Goal: Find specific page/section: Find specific page/section

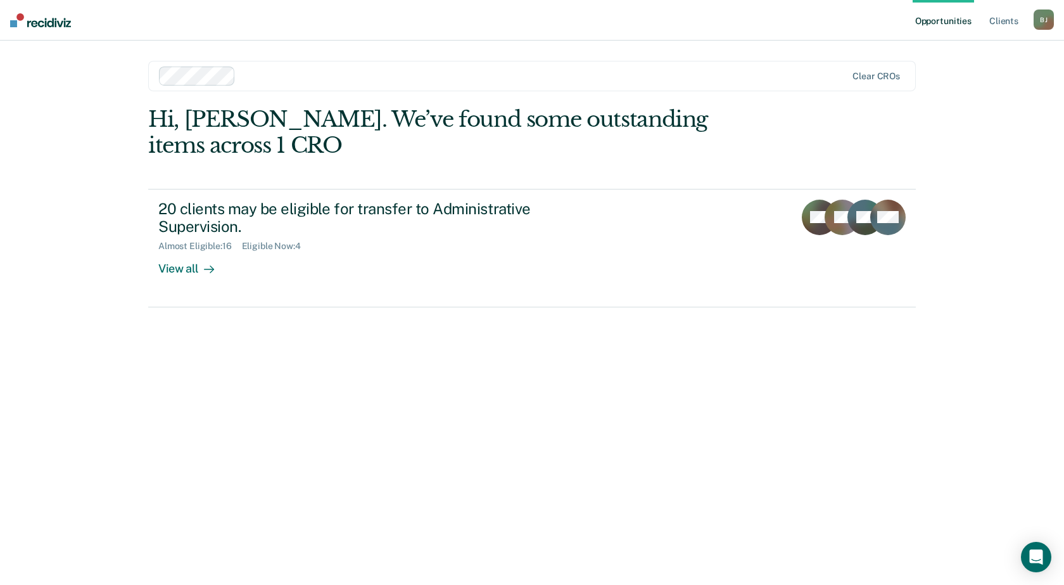
click at [252, 174] on div "Hi, [PERSON_NAME]. We’ve found some outstanding items across 1 CRO 20 clients m…" at bounding box center [532, 206] width 768 height 201
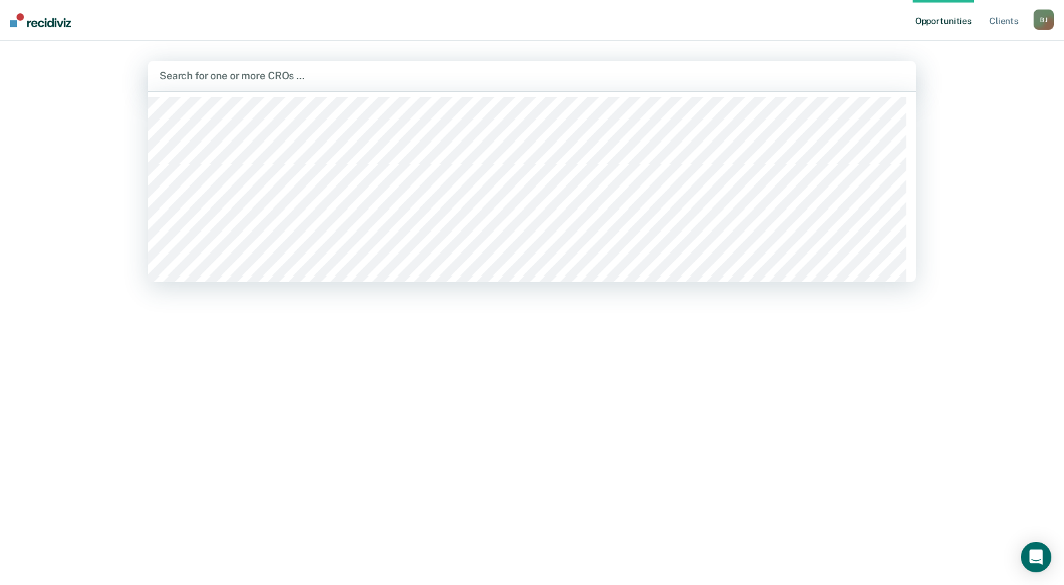
click at [221, 77] on div at bounding box center [532, 75] width 745 height 15
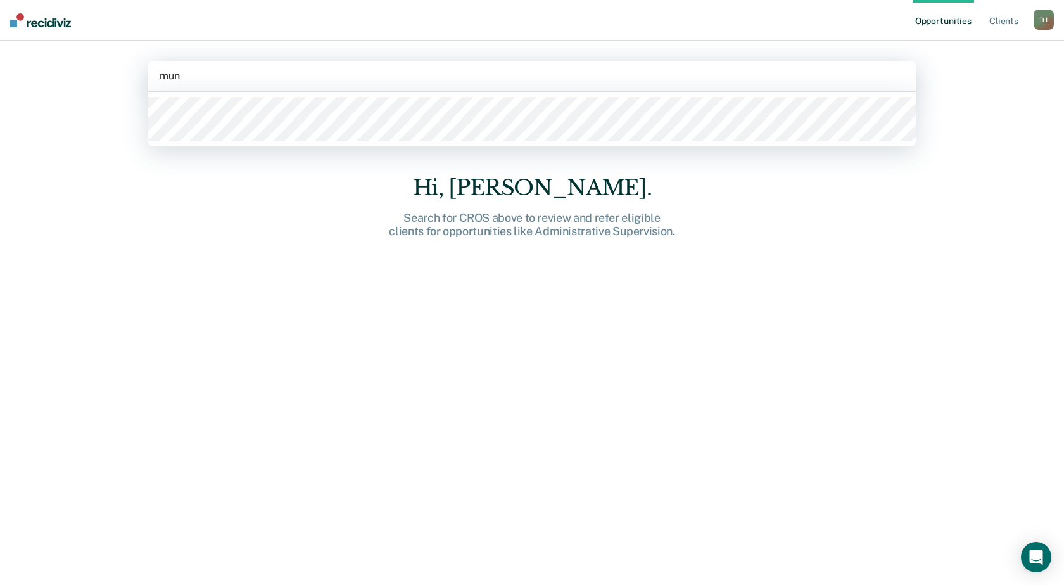
type input "muni"
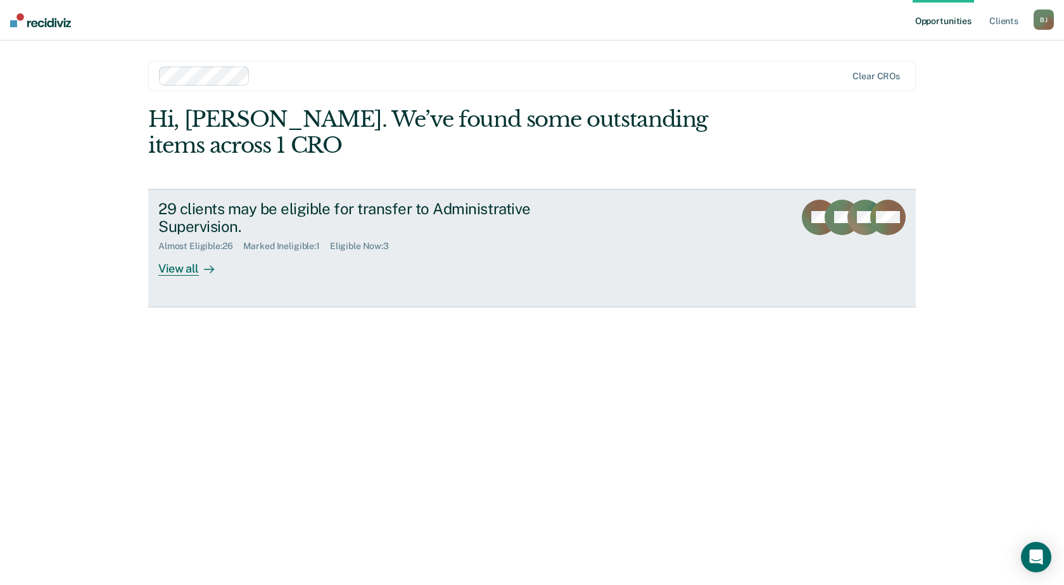
click at [187, 271] on div "View all" at bounding box center [193, 264] width 71 height 25
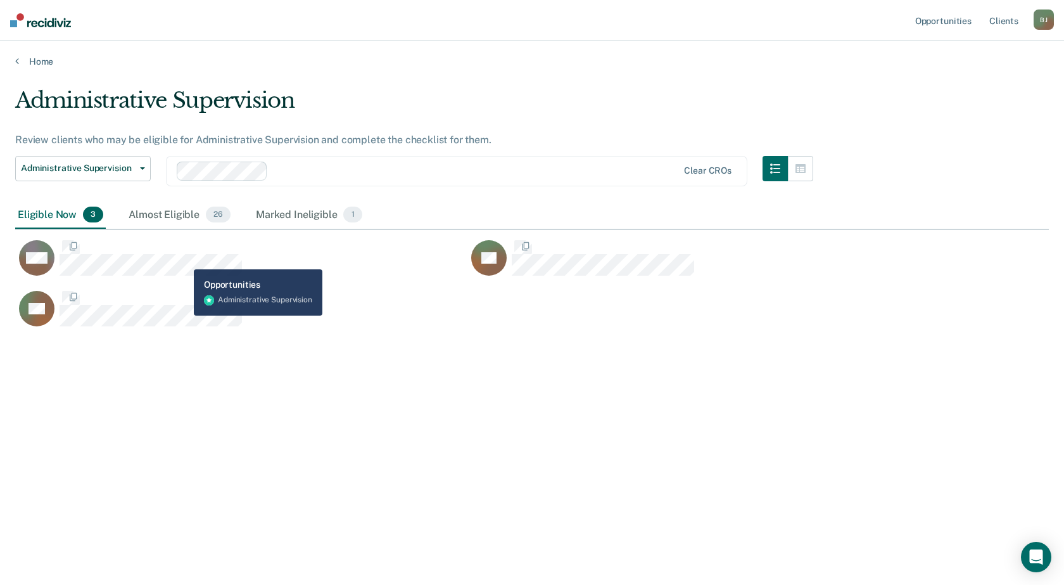
scroll to position [393, 1025]
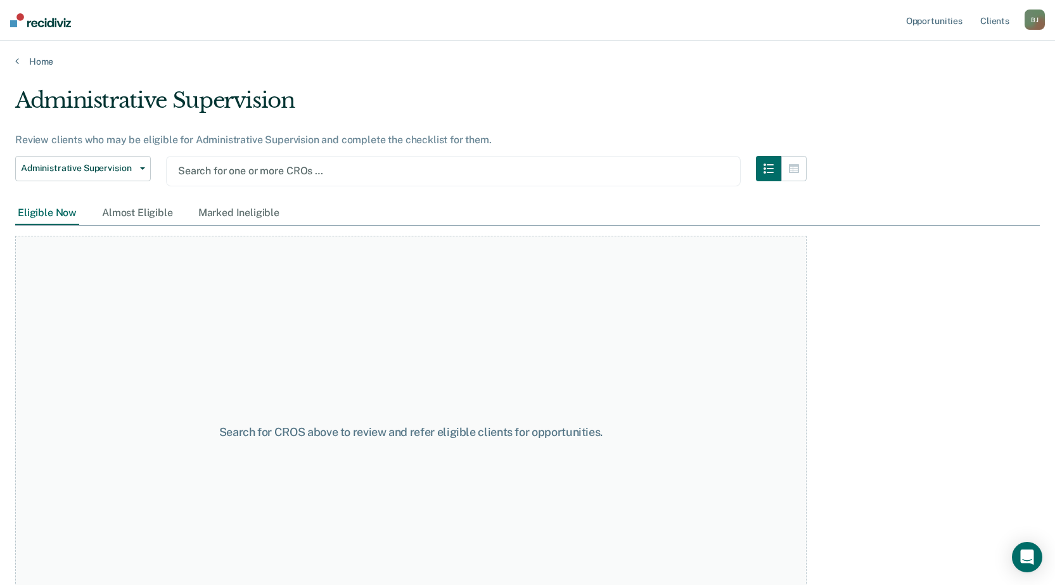
click at [250, 173] on div at bounding box center [453, 170] width 551 height 15
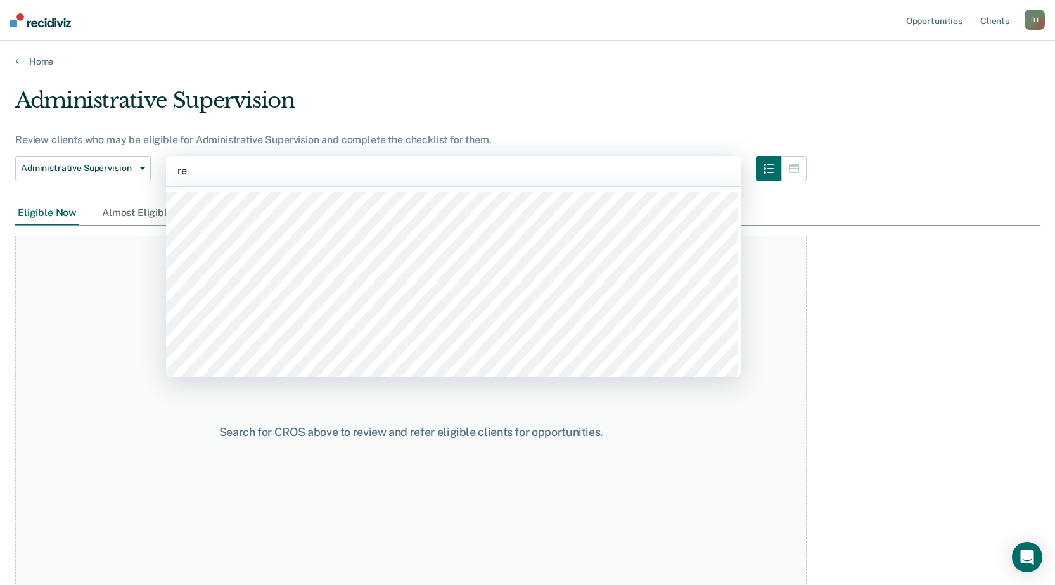
type input "rei"
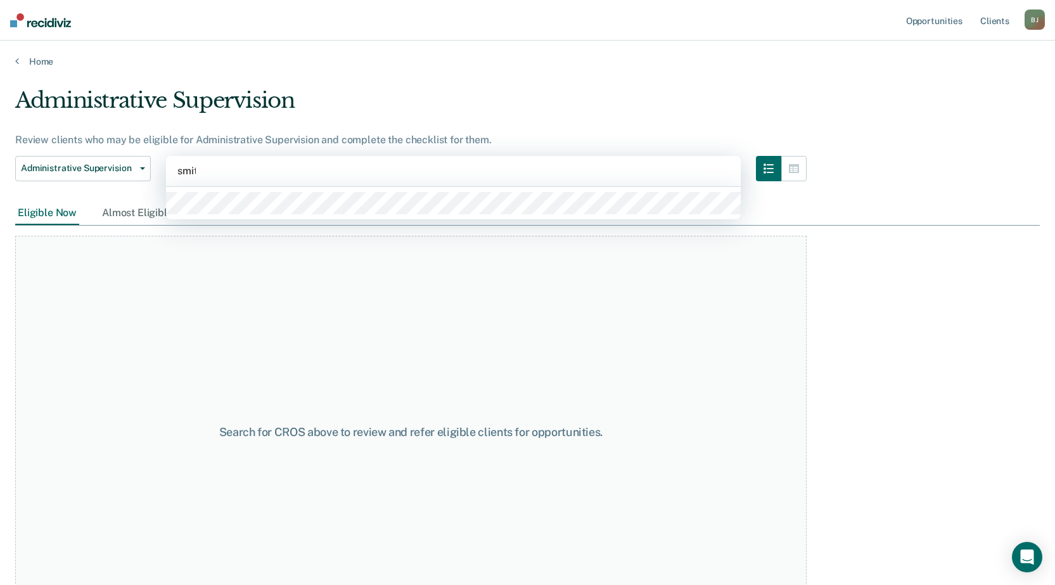
type input "[PERSON_NAME]"
